Goal: Download file/media

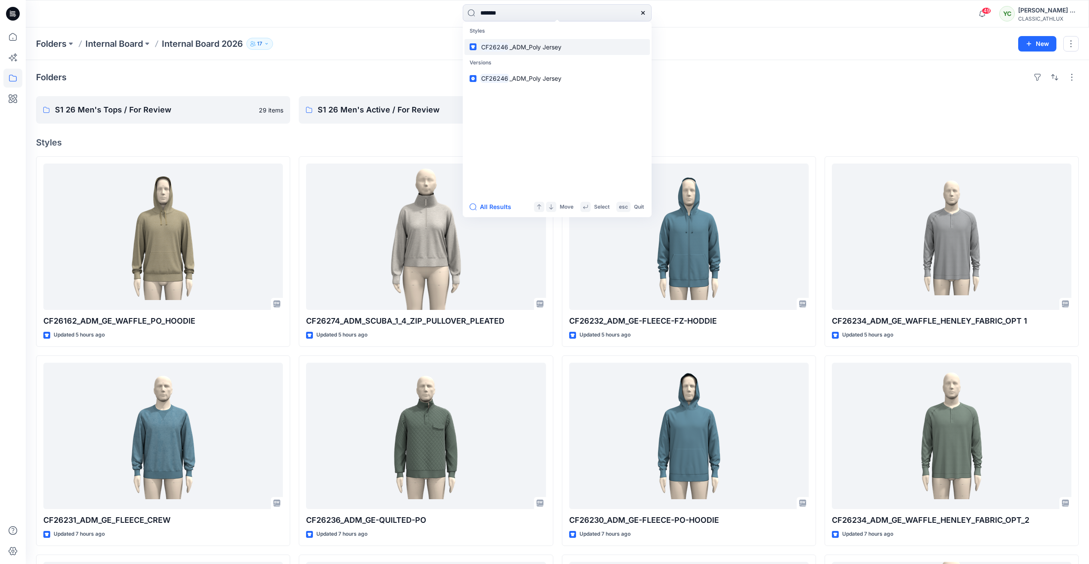
type input "*******"
click at [570, 46] on link "CF26246 _ADM_Poly Jersey" at bounding box center [557, 47] width 185 height 16
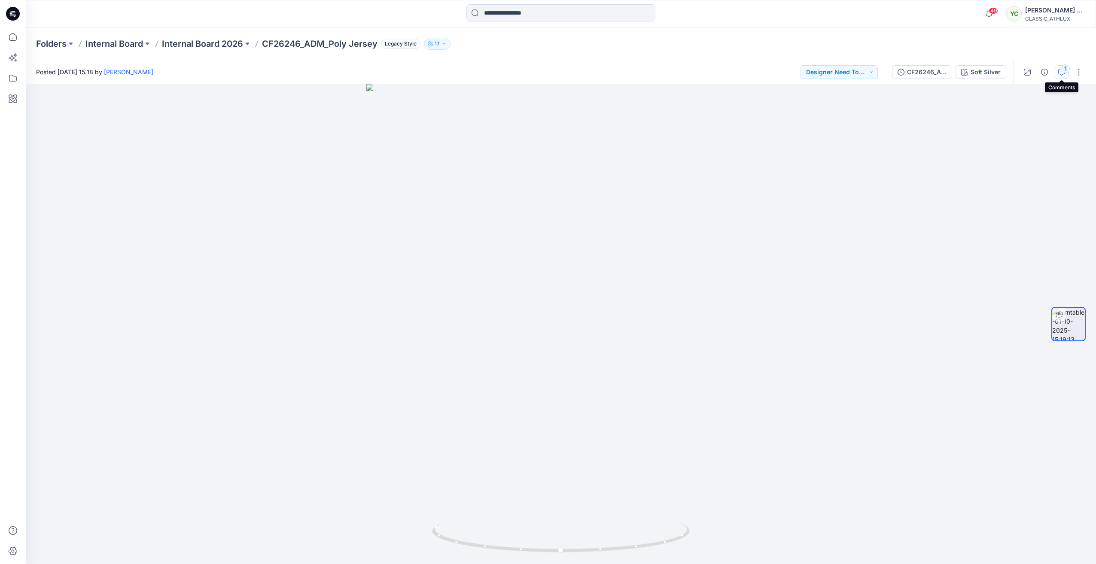
click at [1064, 73] on div "1" at bounding box center [1065, 68] width 9 height 9
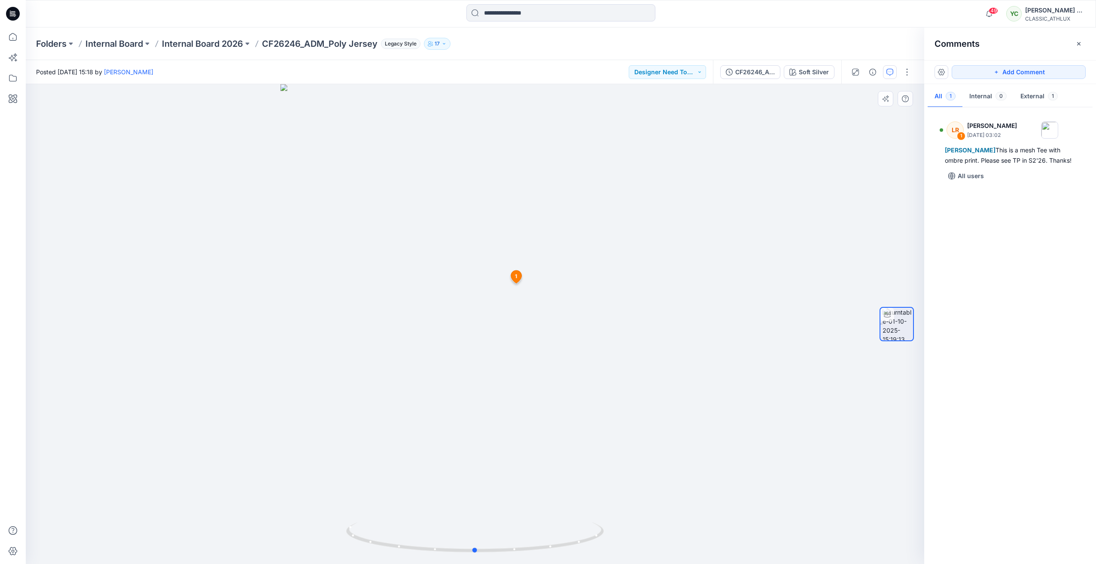
click at [849, 135] on div at bounding box center [475, 324] width 898 height 480
click at [1080, 42] on icon "button" at bounding box center [1078, 43] width 7 height 7
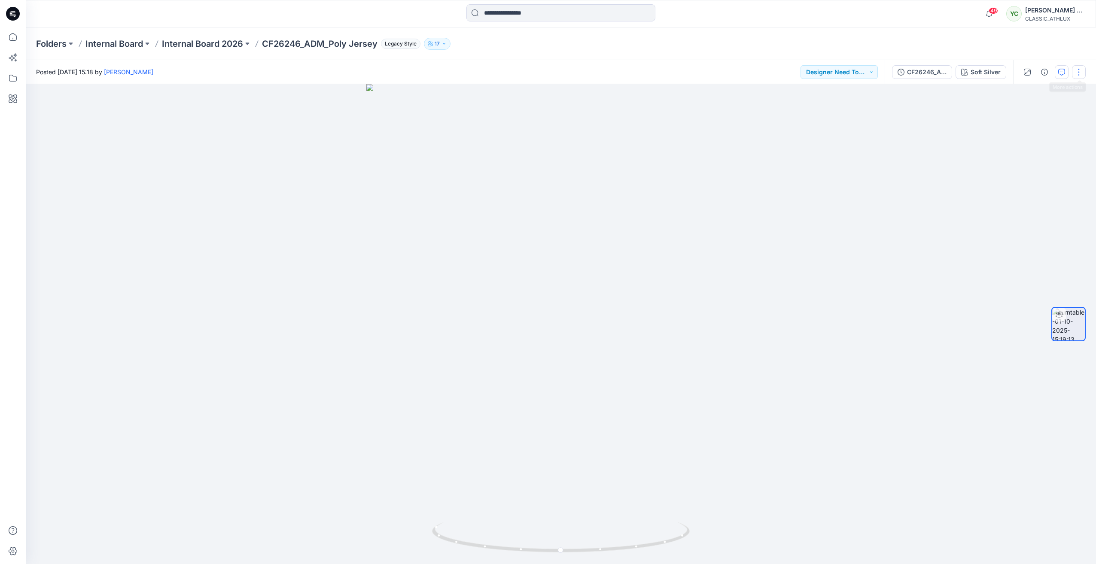
click at [1080, 69] on button "button" at bounding box center [1079, 72] width 14 height 14
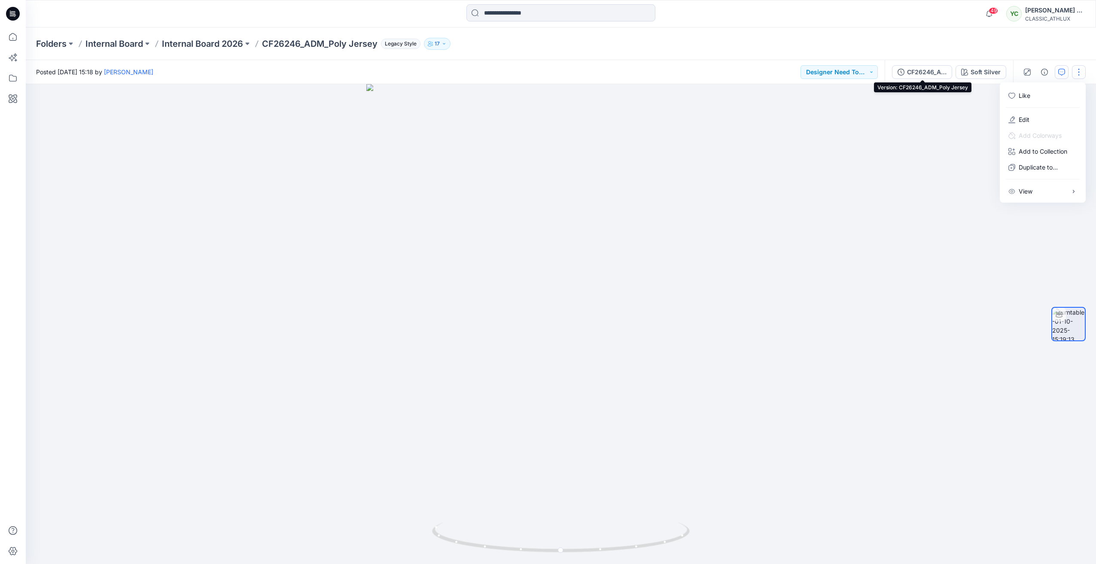
click at [925, 71] on div "CF26246_ADM_Poly Jersey" at bounding box center [927, 71] width 40 height 9
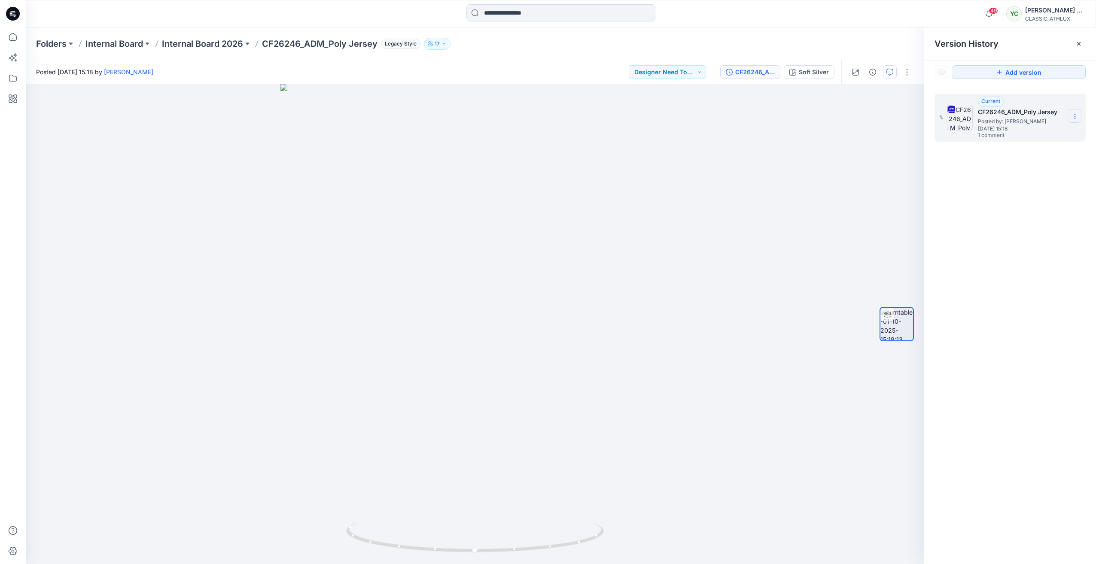
click at [1074, 112] on section at bounding box center [1074, 116] width 14 height 14
click at [1055, 128] on span "Download Source BW File" at bounding box center [1031, 133] width 72 height 10
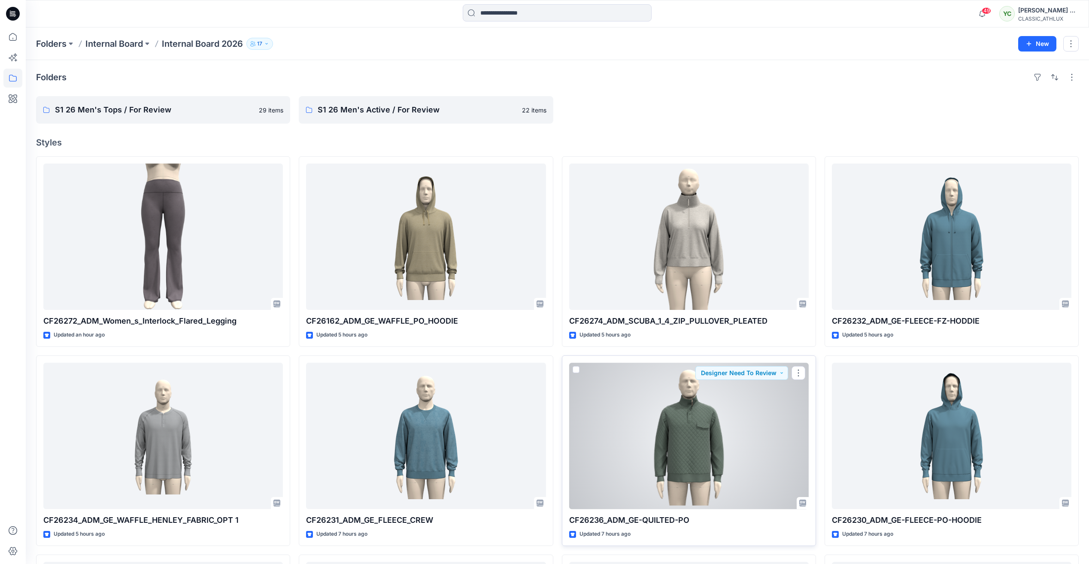
click at [708, 423] on div at bounding box center [689, 436] width 240 height 146
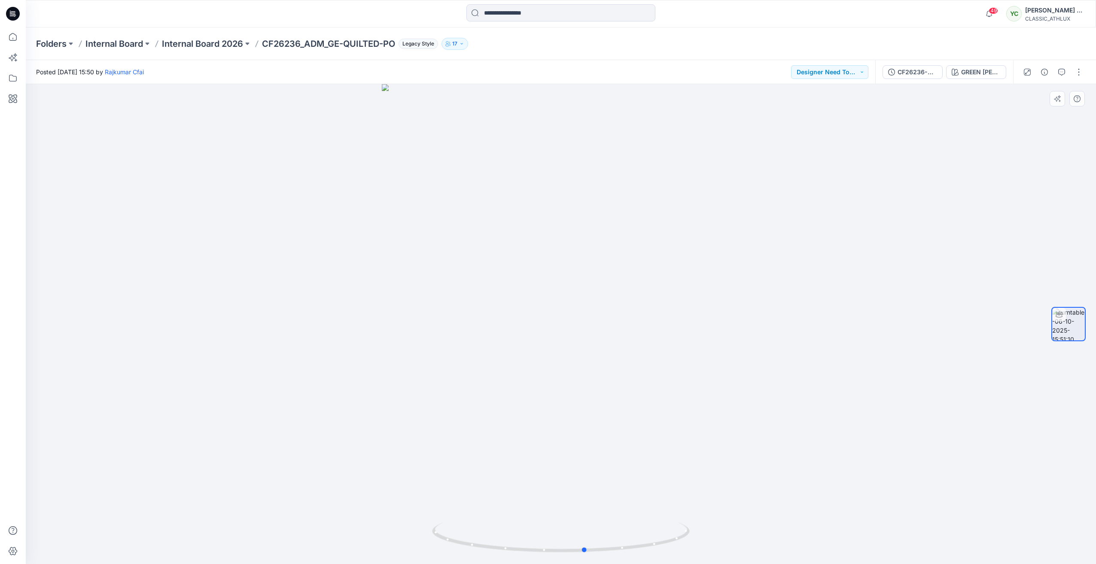
drag, startPoint x: 561, startPoint y: 553, endPoint x: 328, endPoint y: 505, distance: 238.0
click at [328, 505] on div at bounding box center [561, 324] width 1070 height 480
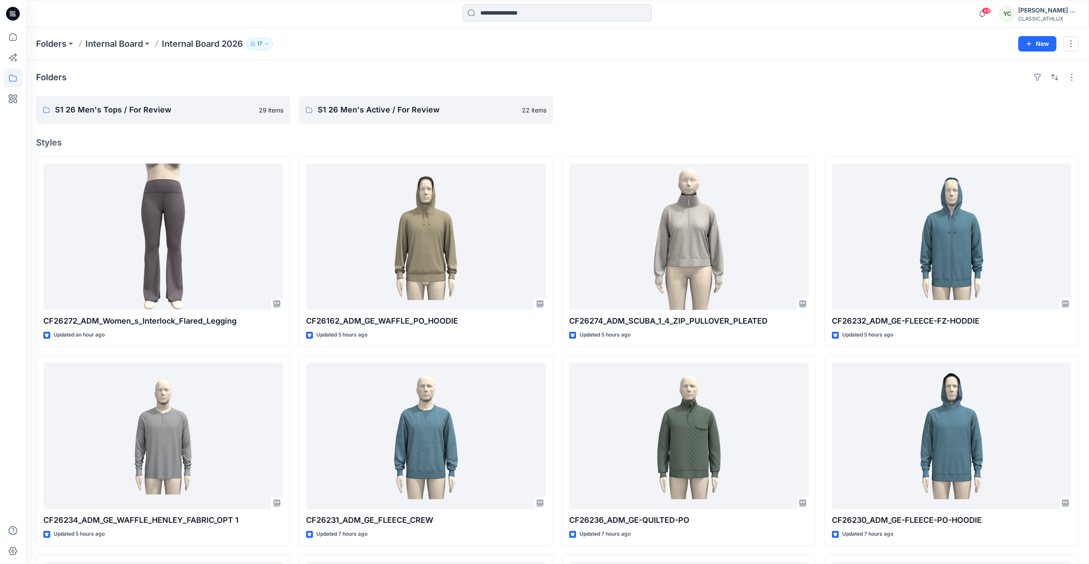
click at [505, 10] on input at bounding box center [557, 12] width 189 height 17
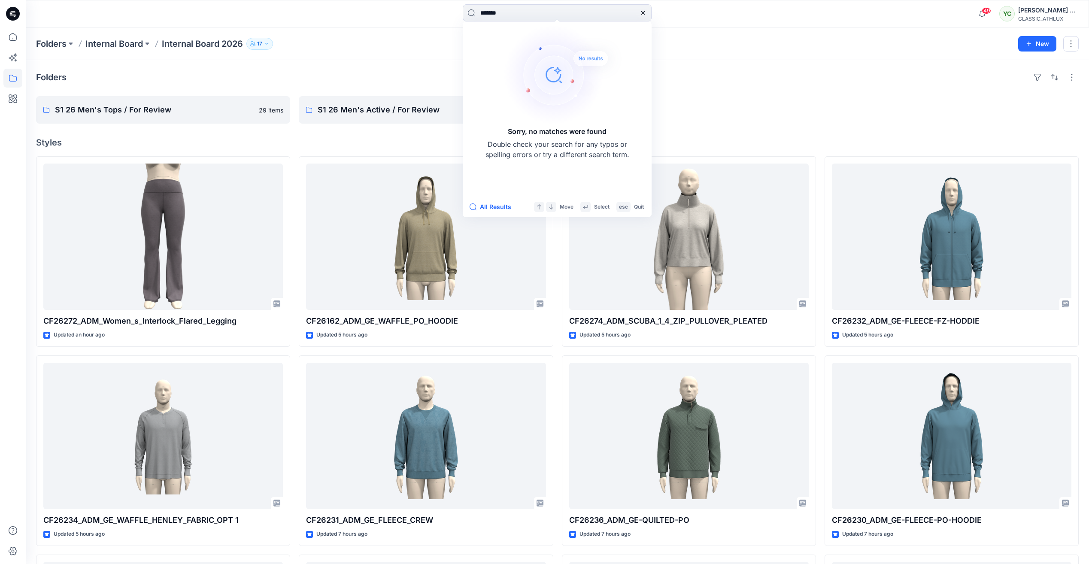
drag, startPoint x: 532, startPoint y: 13, endPoint x: 395, endPoint y: 0, distance: 138.0
click at [397, 0] on div "******* Sorry, no matches were found Double check your search for any typos or …" at bounding box center [558, 13] width 1064 height 27
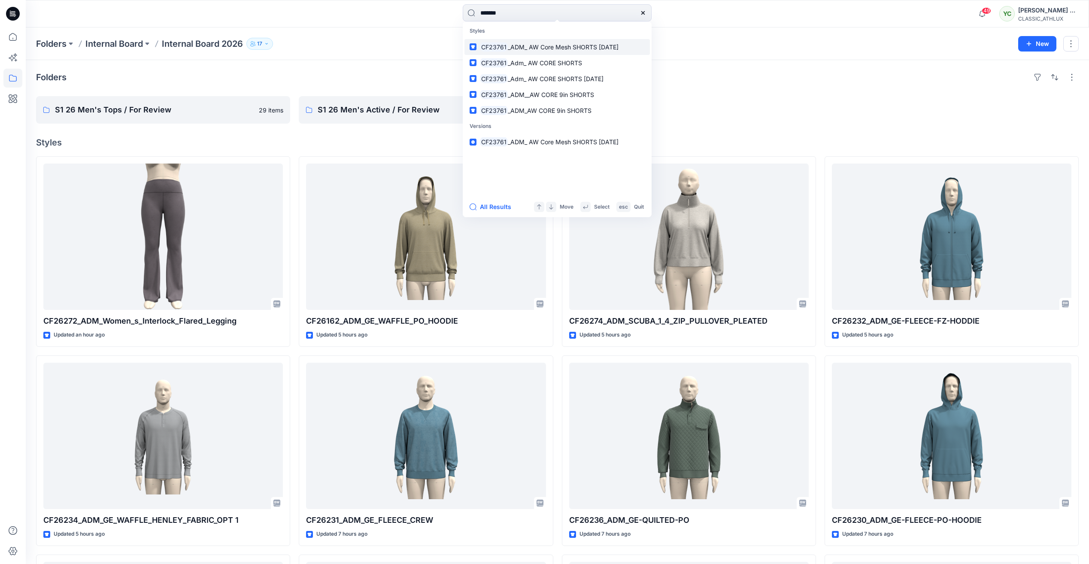
type input "*******"
click at [578, 46] on span "_ADM_ AW Core Mesh SHORTS 03SEP25" at bounding box center [563, 46] width 111 height 7
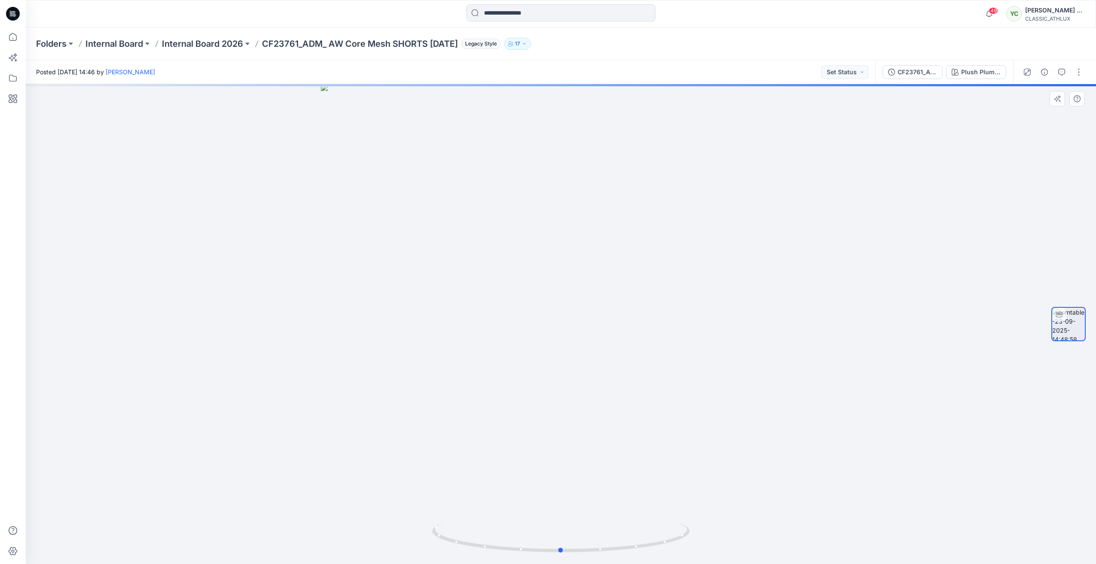
click at [958, 237] on div at bounding box center [561, 324] width 1070 height 480
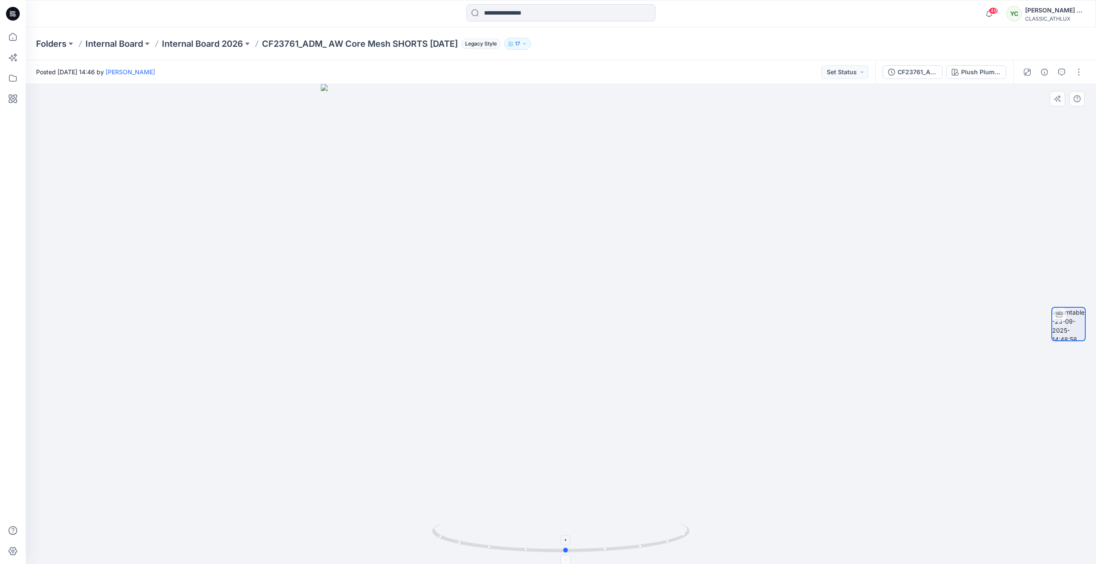
drag, startPoint x: 568, startPoint y: 551, endPoint x: 572, endPoint y: 526, distance: 25.6
click at [572, 526] on icon at bounding box center [562, 539] width 260 height 32
click at [1079, 73] on button "button" at bounding box center [1079, 72] width 14 height 14
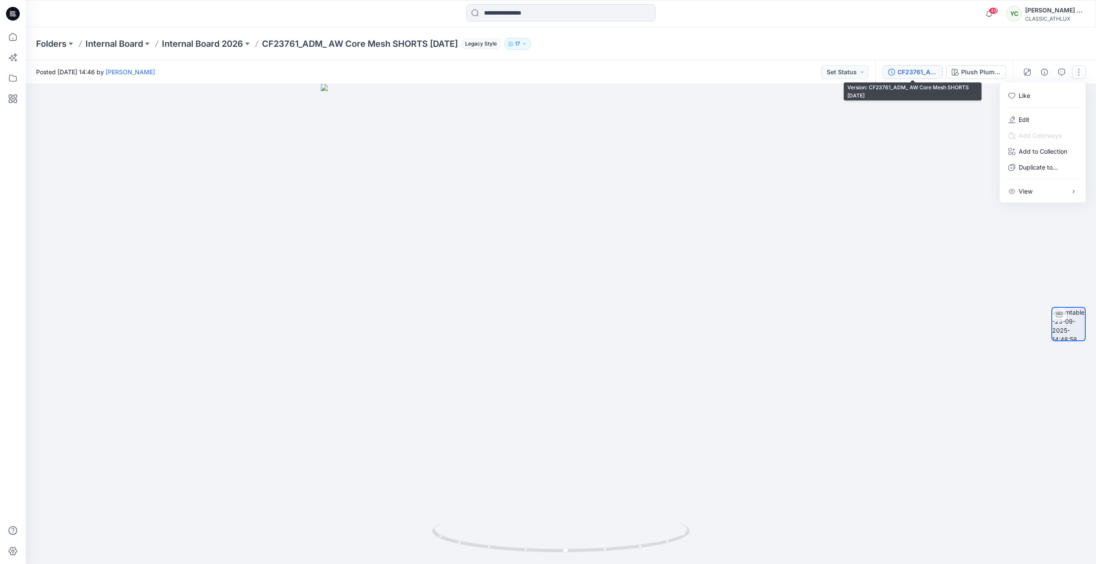
click at [920, 72] on div "CF23761_ADM_ AW Core Mesh SHORTS 03SEP25" at bounding box center [917, 71] width 40 height 9
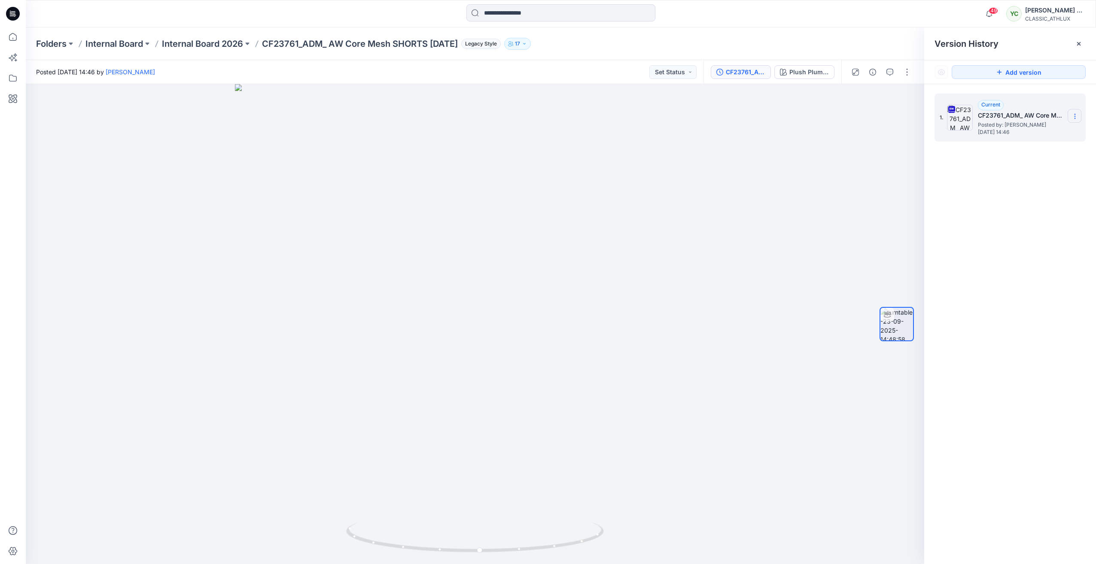
click at [1075, 119] on icon at bounding box center [1074, 118] width 0 height 0
click at [1028, 130] on span "Download Source BW File" at bounding box center [1031, 133] width 72 height 10
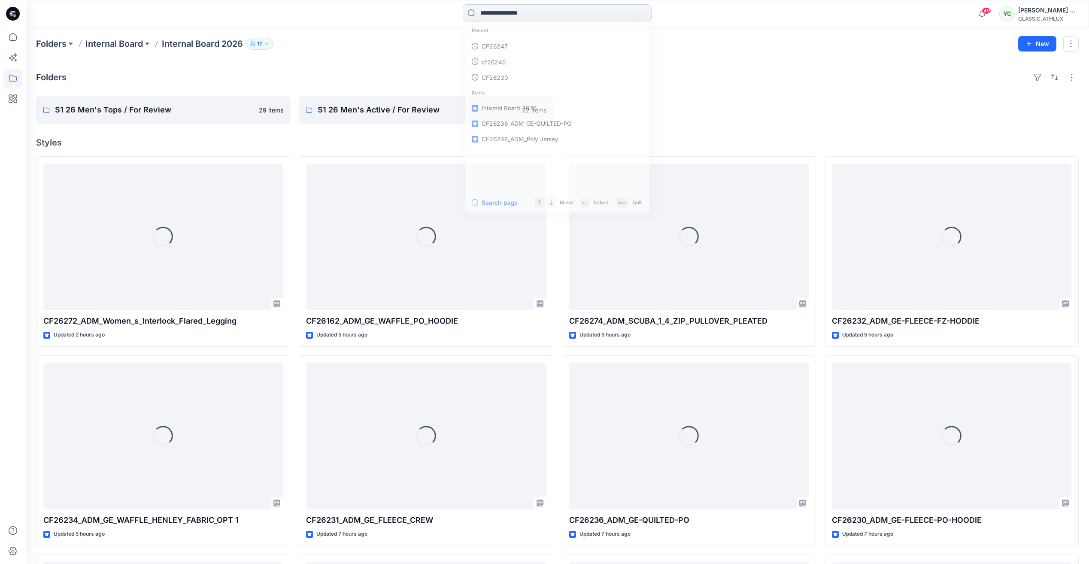
click at [523, 13] on input at bounding box center [557, 12] width 189 height 17
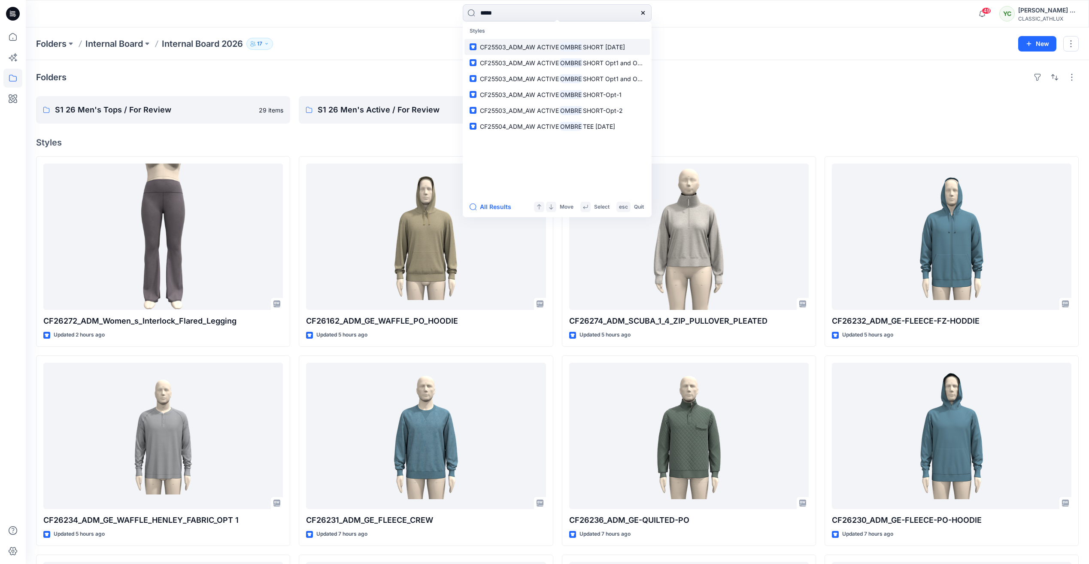
type input "*****"
click at [587, 46] on span "SHORT 25JUL25" at bounding box center [604, 46] width 42 height 7
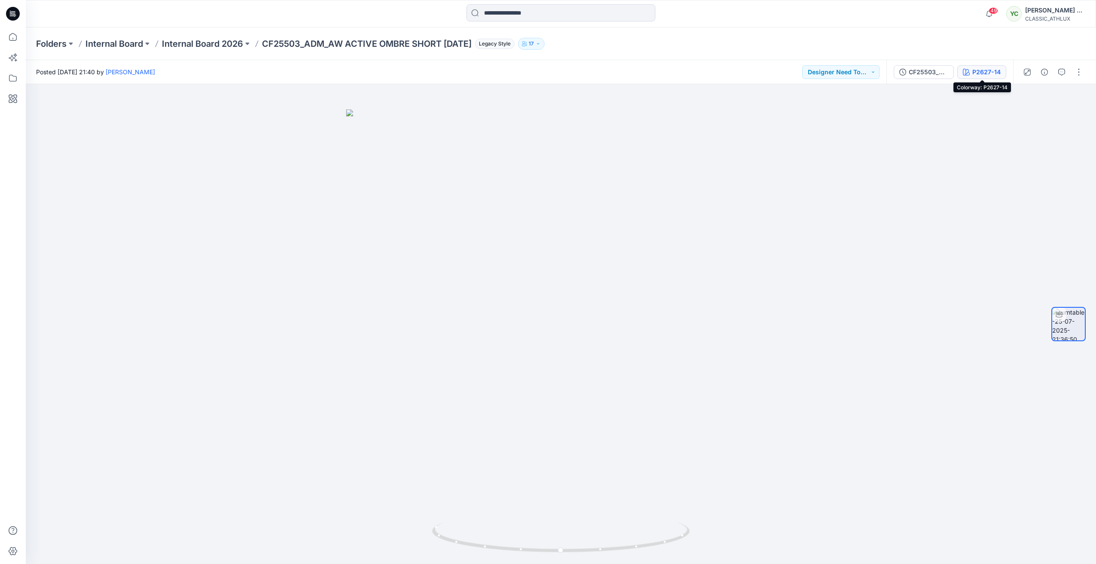
click at [980, 70] on div "P2627-14" at bounding box center [986, 71] width 28 height 9
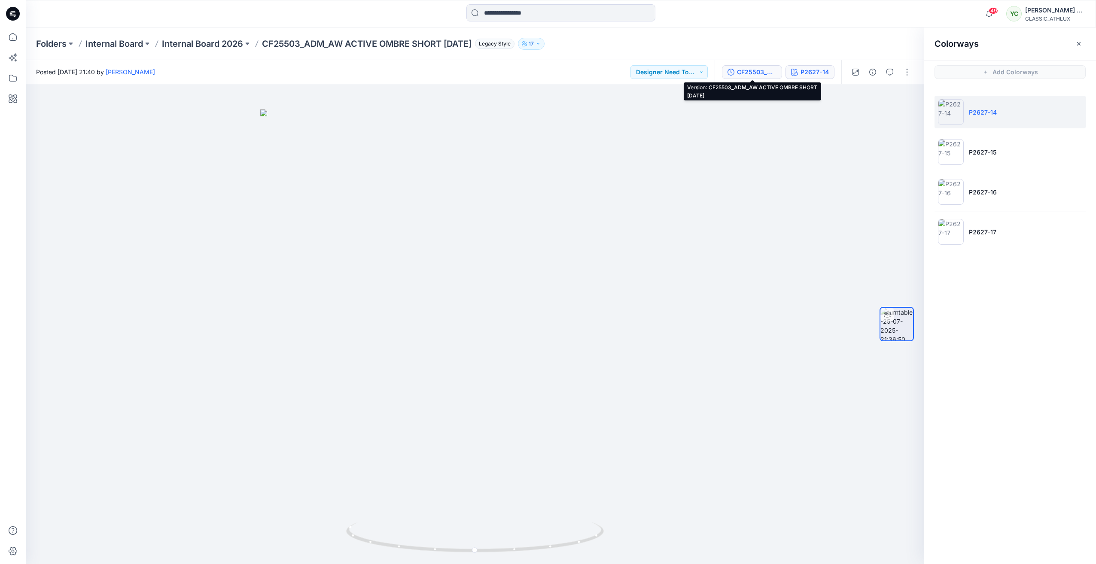
click at [753, 68] on div "CF25503_ADM_AW ACTIVE OMBRE SHORT 25JUL25" at bounding box center [757, 71] width 40 height 9
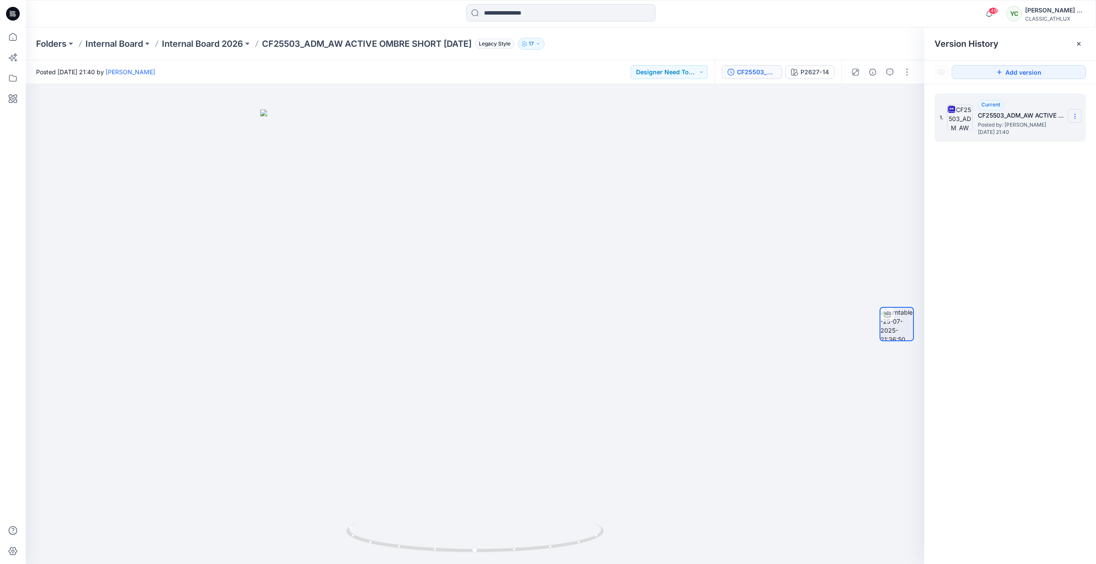
click at [1075, 117] on icon at bounding box center [1074, 116] width 0 height 0
click at [1056, 134] on span "Download Source BW File" at bounding box center [1031, 133] width 72 height 10
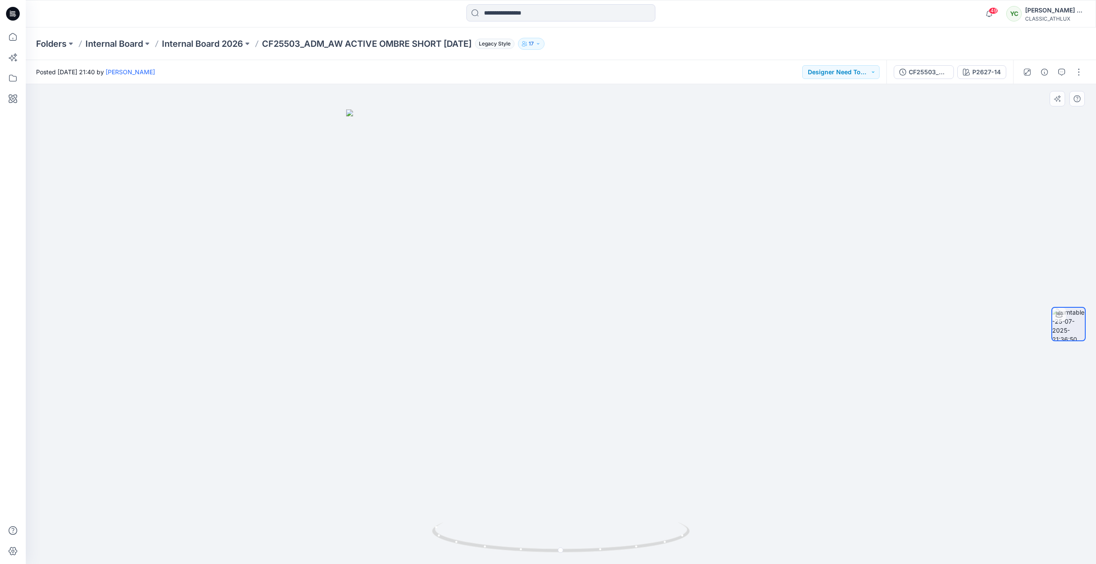
click at [697, 268] on img at bounding box center [560, 336] width 429 height 455
click at [941, 76] on div "CF25503_ADM_AW ACTIVE OMBRE SHORT 25JUL25" at bounding box center [929, 71] width 40 height 9
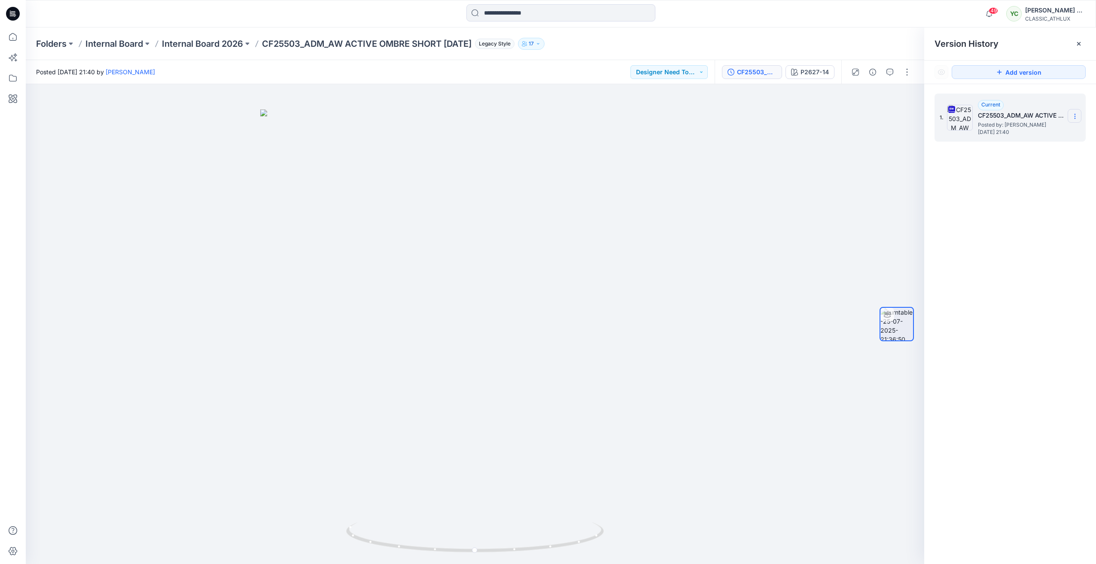
click at [1072, 116] on icon at bounding box center [1074, 116] width 7 height 7
